Goal: Go to known website: Go to known website

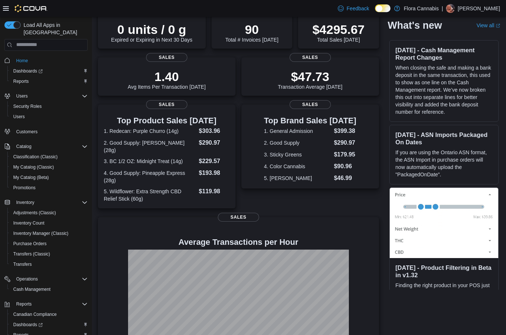
scroll to position [96, 0]
